Goal: Task Accomplishment & Management: Use online tool/utility

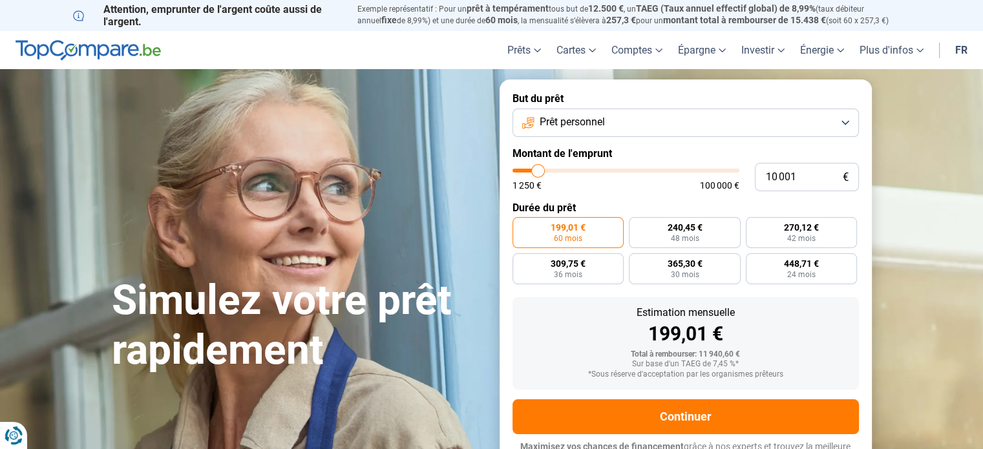
type input "9 250"
type input "9250"
type input "26 500"
type input "26500"
type input "37 000"
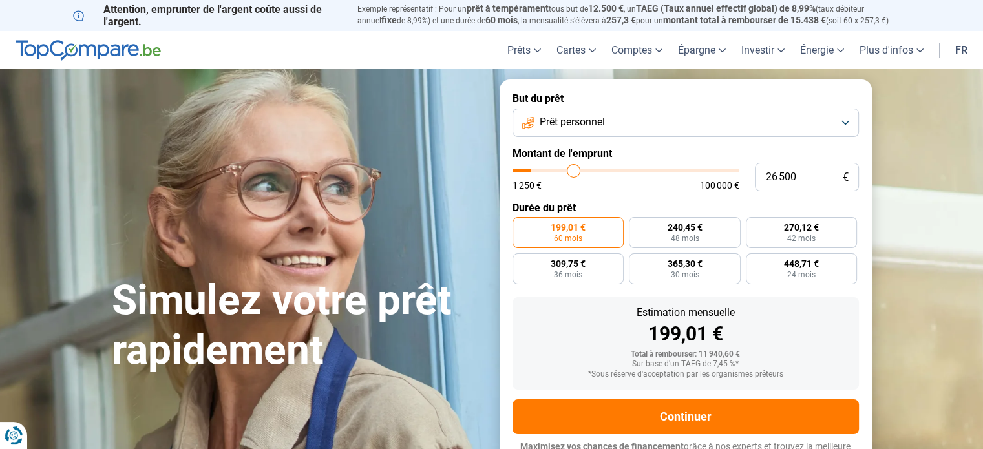
type input "37000"
type input "46 750"
type input "46750"
type input "50 750"
type input "50750"
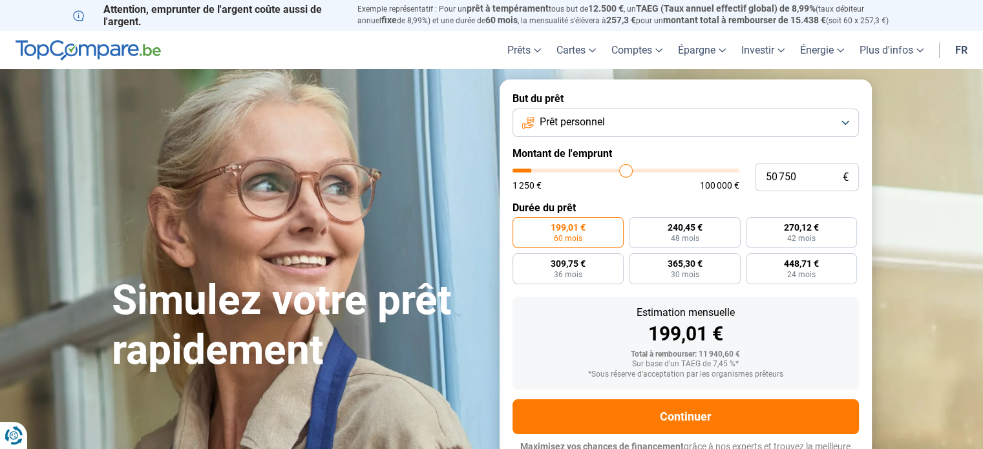
type input "54 000"
type input "54000"
type input "56 500"
type input "56500"
type input "60 000"
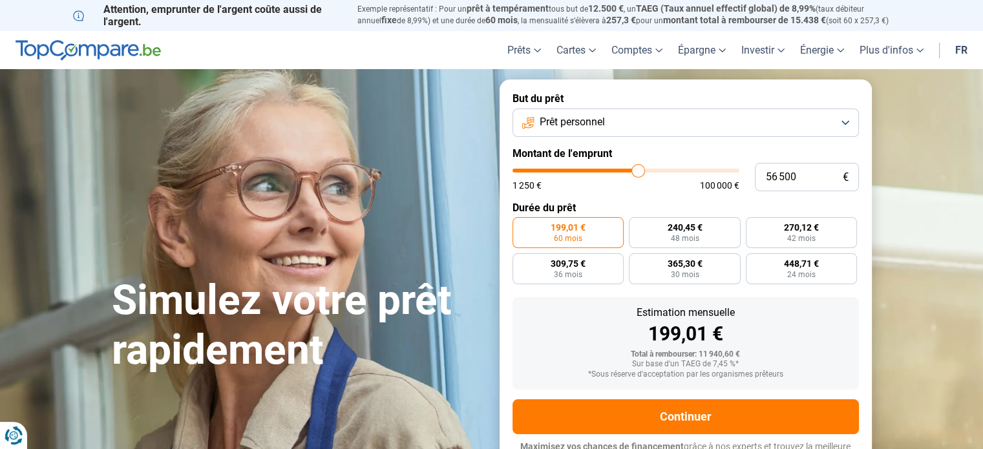
type input "60000"
type input "65 500"
type input "65500"
type input "67 250"
type input "67250"
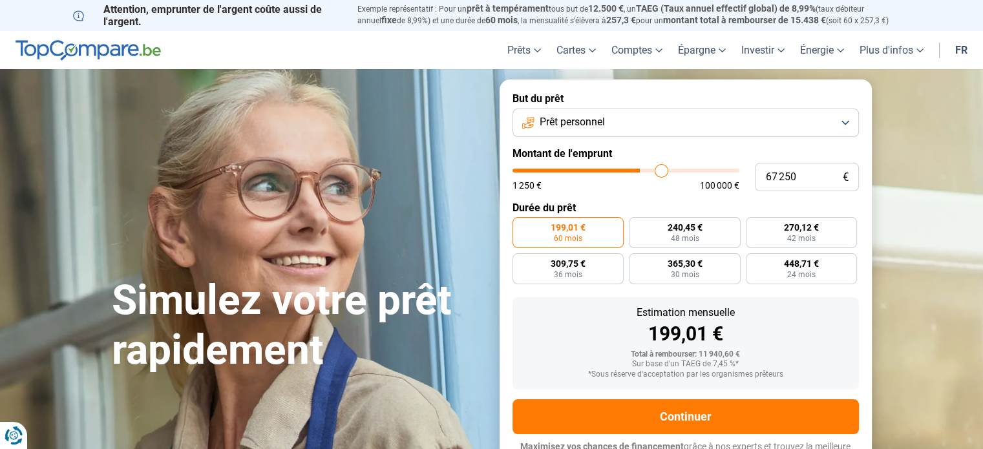
type input "70 500"
type input "70500"
type input "74 000"
type input "74000"
type input "75 750"
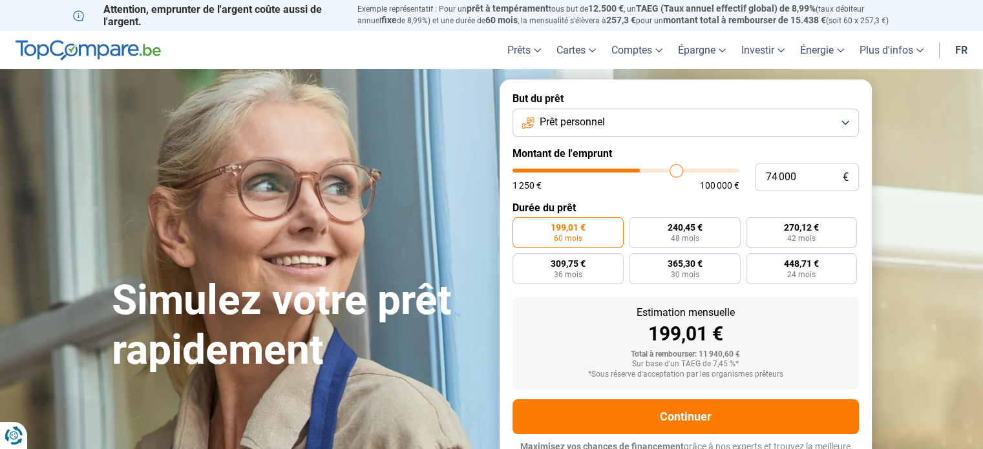
type input "75750"
type input "78 500"
type input "78500"
type input "81 000"
type input "81000"
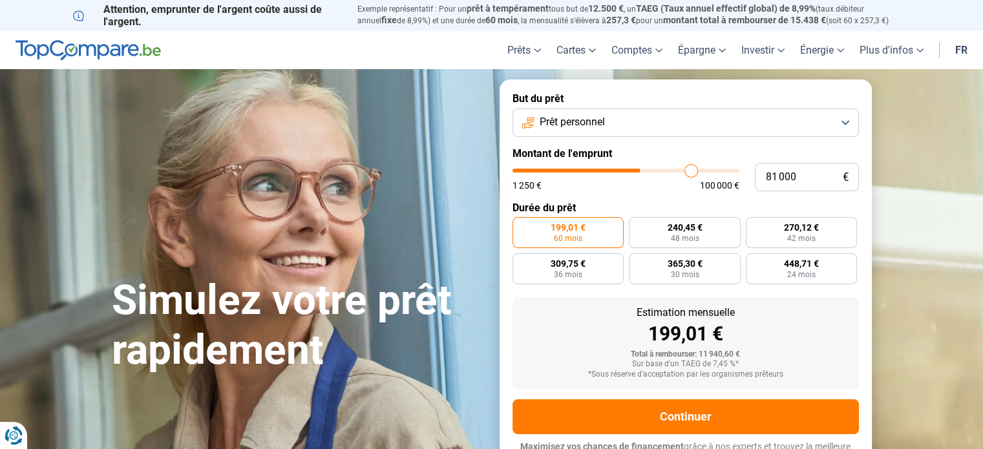
type input "83 750"
type input "83750"
type input "85 500"
type input "85500"
type input "87 750"
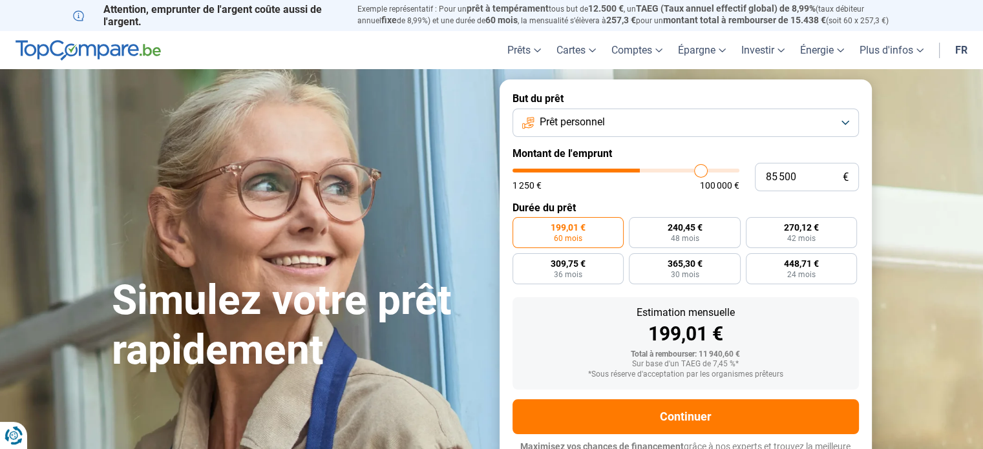
type input "87750"
type input "90 500"
type input "90500"
type input "91 500"
type input "91500"
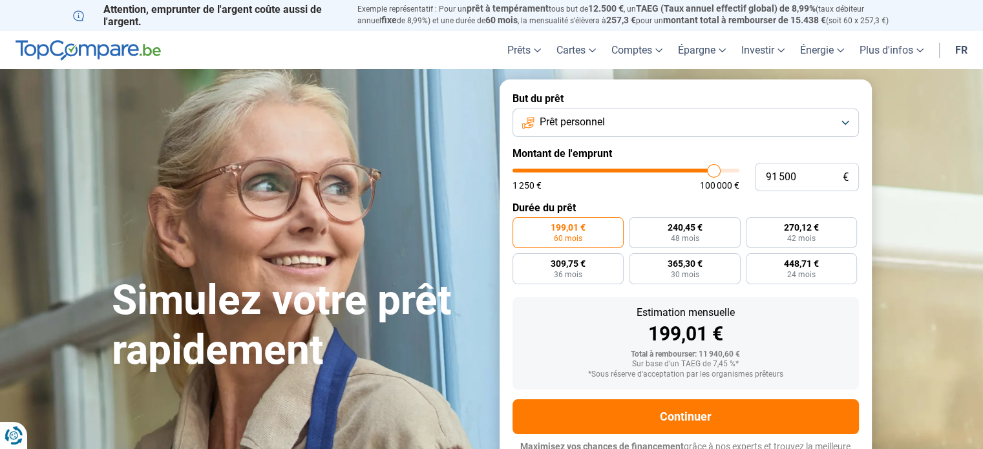
type input "93 750"
type input "93750"
type input "95 250"
type input "95250"
type input "97 000"
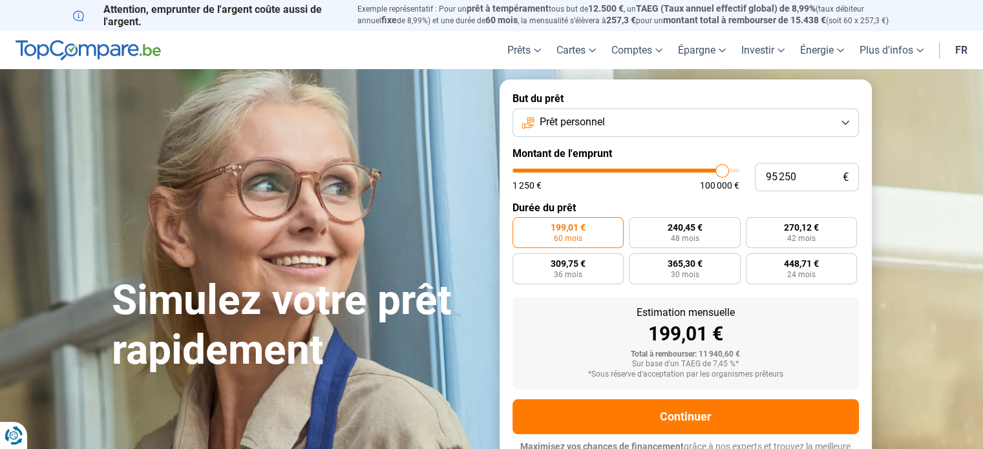
type input "97000"
type input "98 250"
type input "98250"
type input "99 500"
type input "99500"
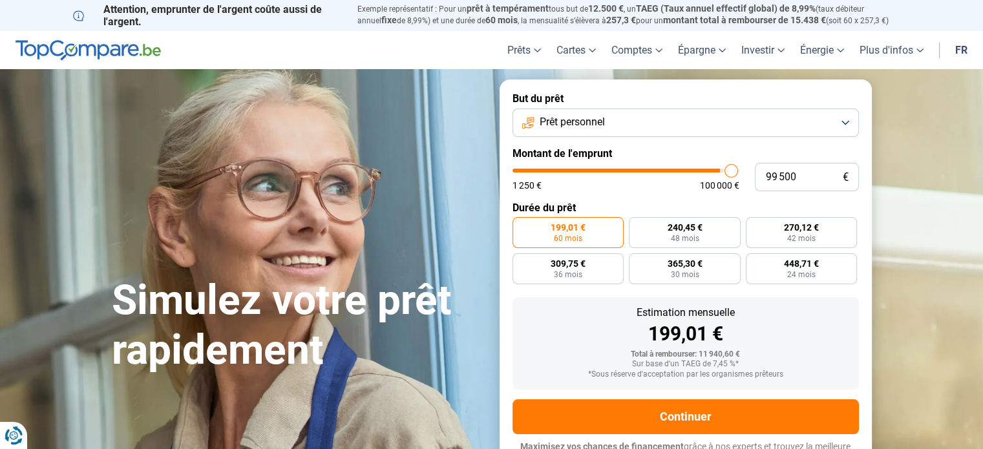
type input "100 000"
drag, startPoint x: 537, startPoint y: 169, endPoint x: 740, endPoint y: 162, distance: 203.7
type input "100000"
click at [740, 169] on input "range" at bounding box center [626, 171] width 227 height 4
radio input "false"
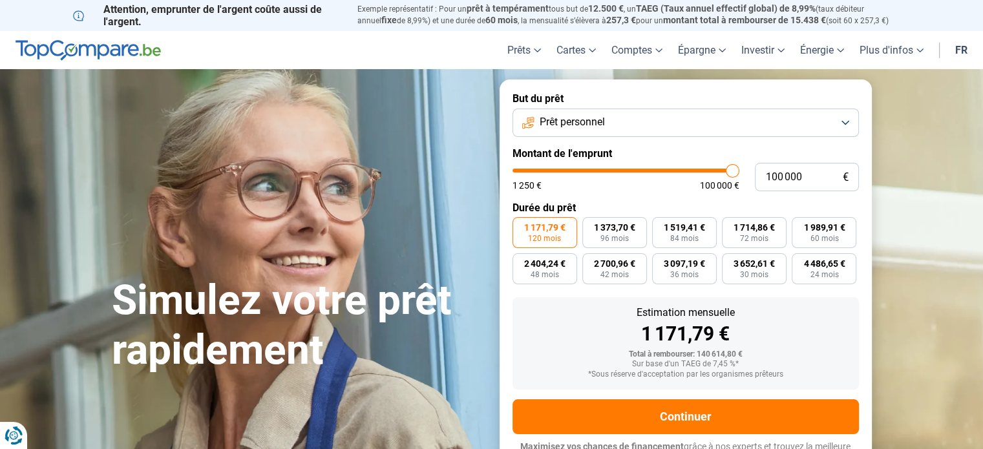
scroll to position [17, 0]
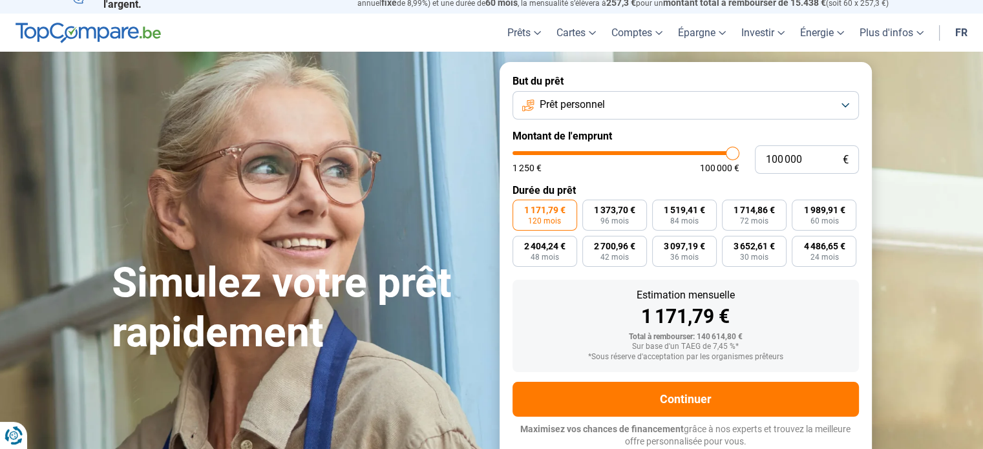
click at [657, 107] on button "Prêt personnel" at bounding box center [686, 105] width 346 height 28
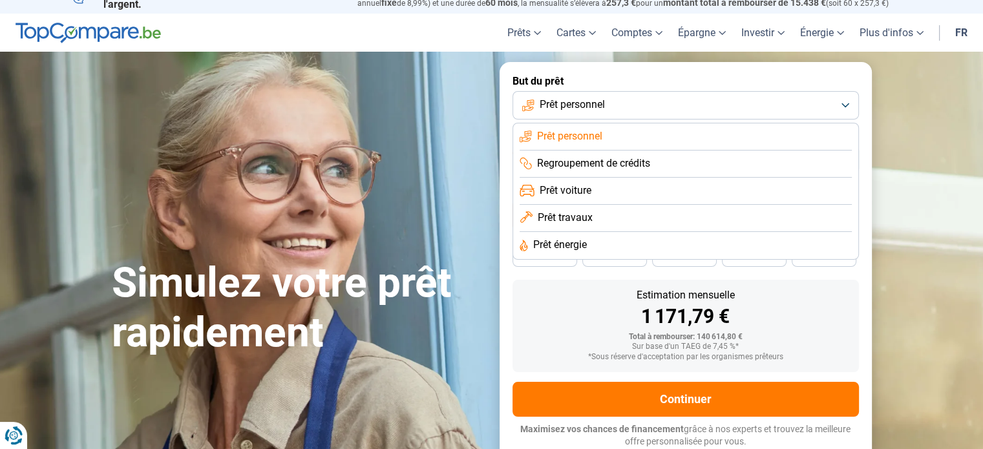
click at [572, 245] on span "Prêt énergie" at bounding box center [560, 245] width 54 height 14
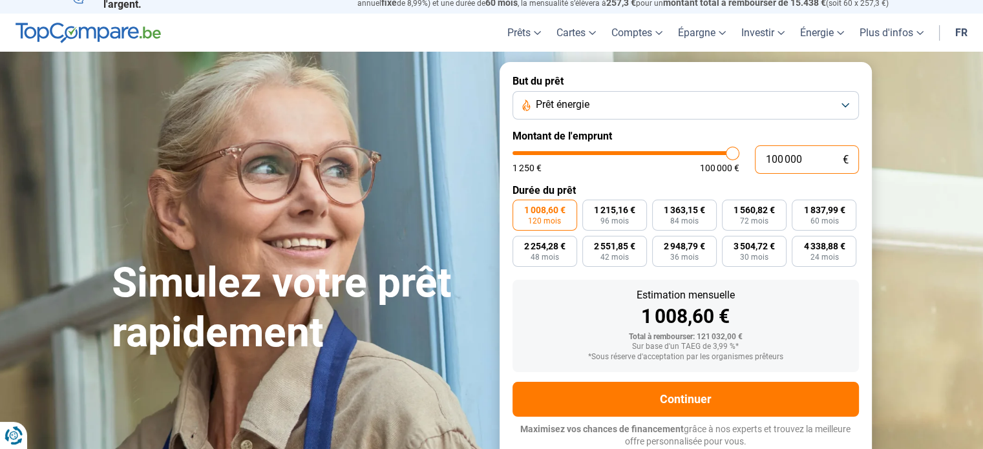
drag, startPoint x: 804, startPoint y: 162, endPoint x: 733, endPoint y: 159, distance: 71.2
click at [733, 159] on div "100 000 € 1 250 € 100 000 €" at bounding box center [686, 159] width 346 height 28
type input "5"
type input "1250"
type input "50"
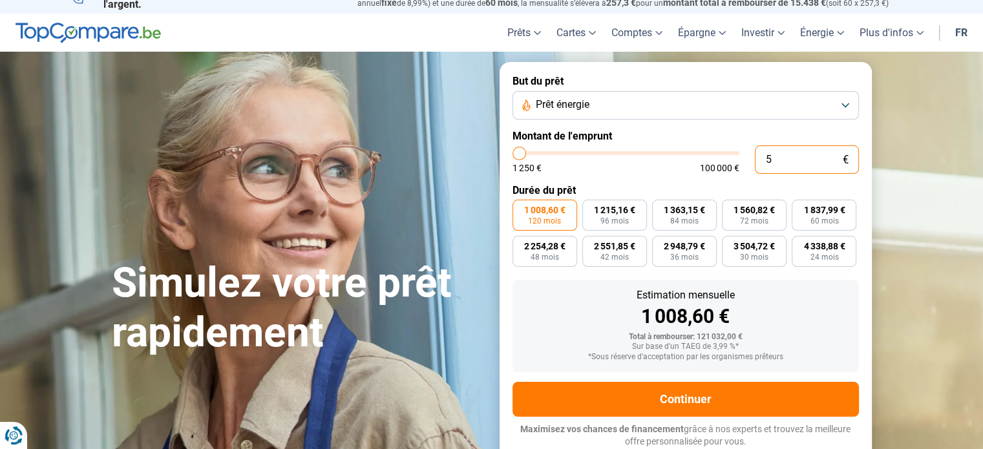
type input "1250"
type input "500"
type input "1250"
type input "5 000"
type input "5000"
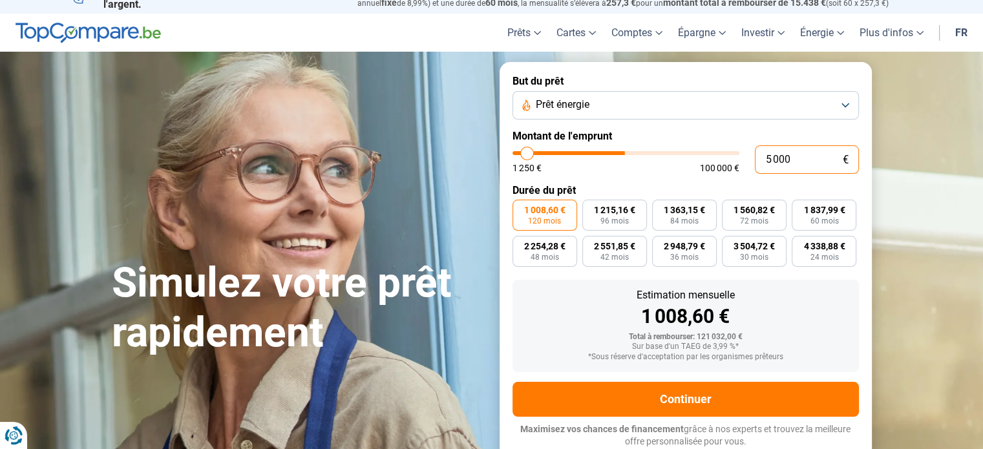
type input "50 000"
type input "50000"
type input "50 000"
click at [803, 333] on div "Total à rembourser: 60 516,00 €" at bounding box center [686, 337] width 326 height 9
click at [270, 186] on div "Simulez votre prêt rapidement" at bounding box center [298, 261] width 388 height 193
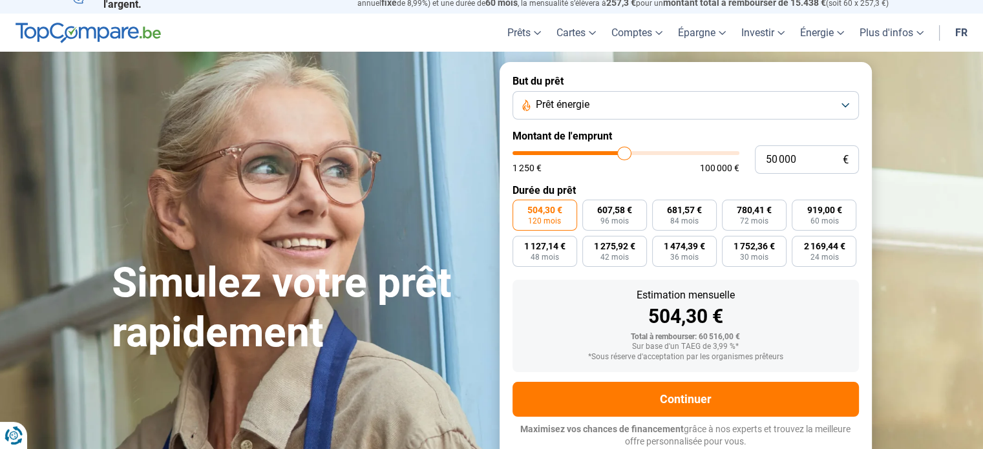
click at [312, 22] on header "Prêts Prêt personnel Prêt hypothécaire Prêt voiture Prêt travaux Cartes Cartes …" at bounding box center [491, 33] width 983 height 38
